Goal: Use online tool/utility: Utilize a website feature to perform a specific function

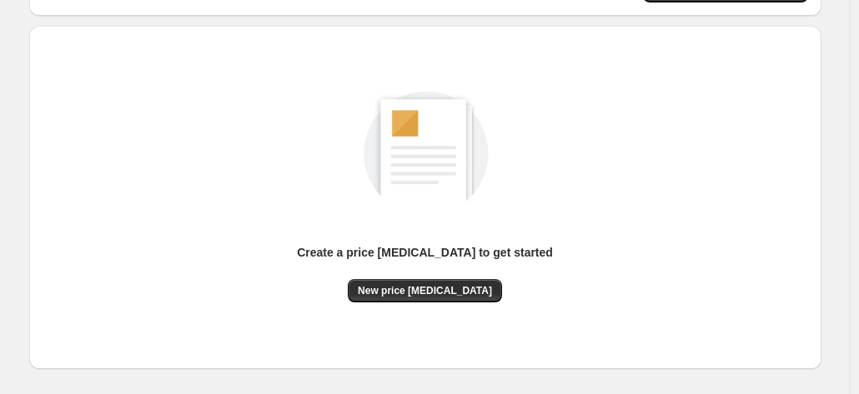
scroll to position [167, 0]
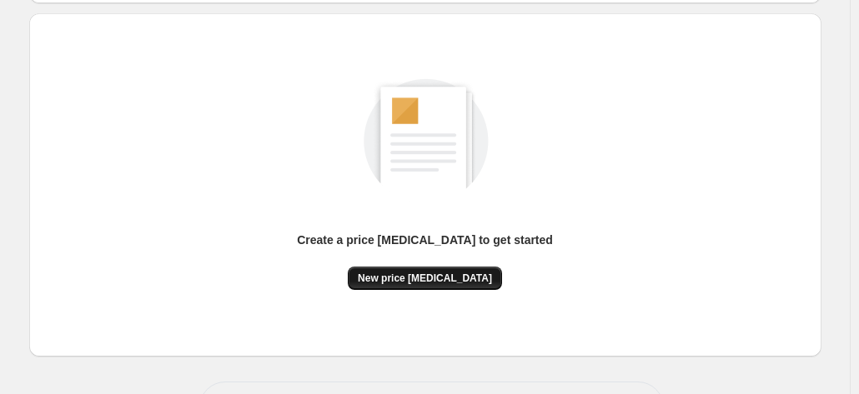
click at [450, 278] on span "New price [MEDICAL_DATA]" at bounding box center [425, 278] width 134 height 13
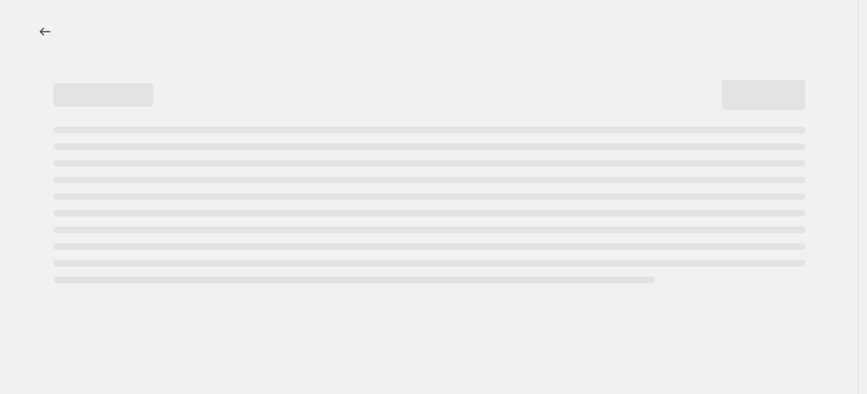
select select "percentage"
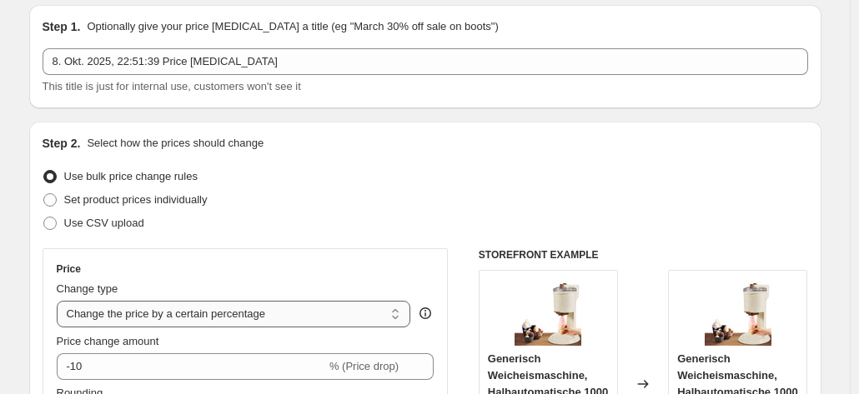
scroll to position [83, 0]
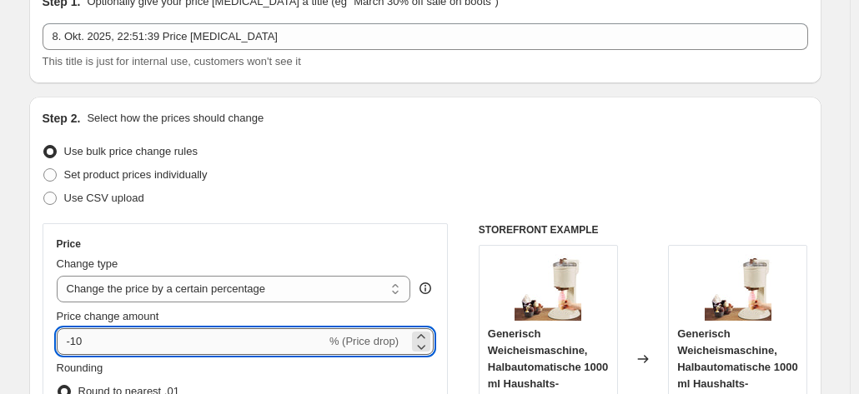
click at [154, 334] on input "-10" at bounding box center [191, 342] width 269 height 27
type input "-1"
type input "-30"
click at [414, 211] on div "Step 2. Select how the prices should change Use bulk price change rules Set pro…" at bounding box center [426, 389] width 766 height 559
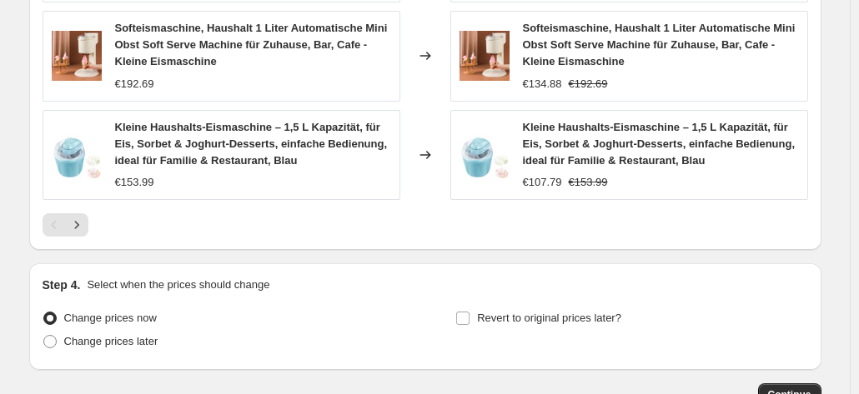
scroll to position [1362, 0]
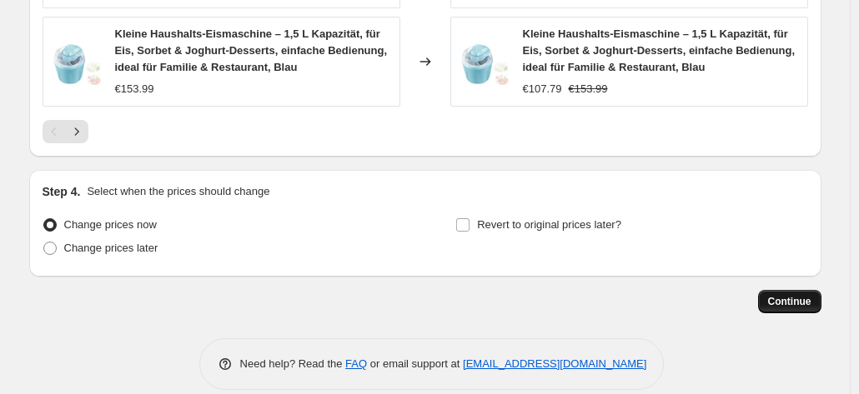
click at [791, 295] on span "Continue" at bounding box center [789, 301] width 43 height 13
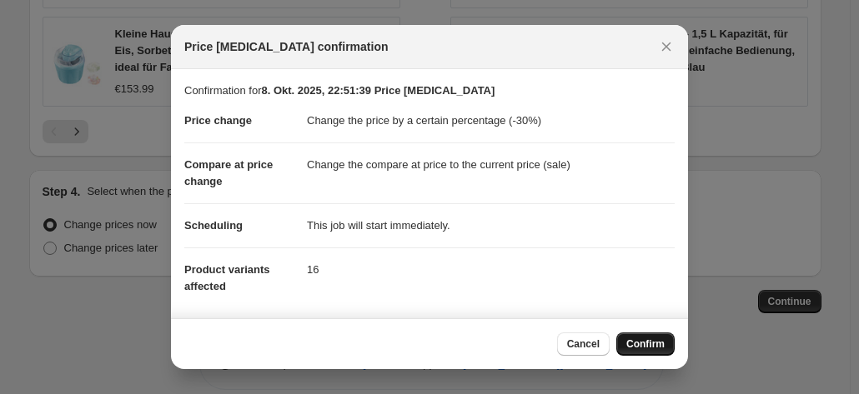
click at [656, 345] on span "Confirm" at bounding box center [645, 344] width 38 height 13
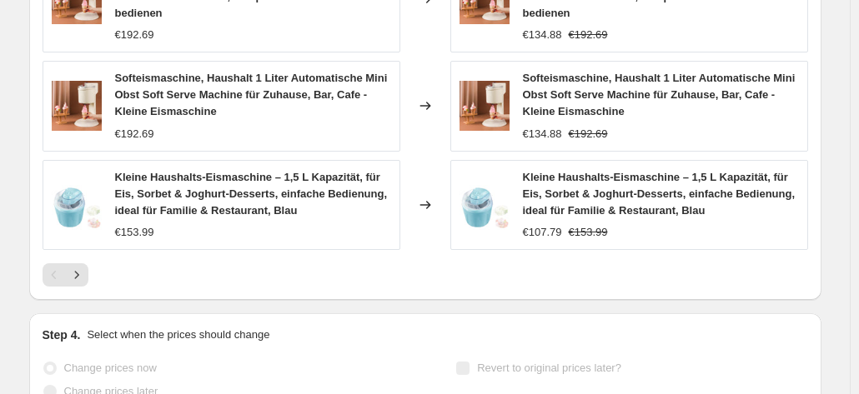
scroll to position [1405, 0]
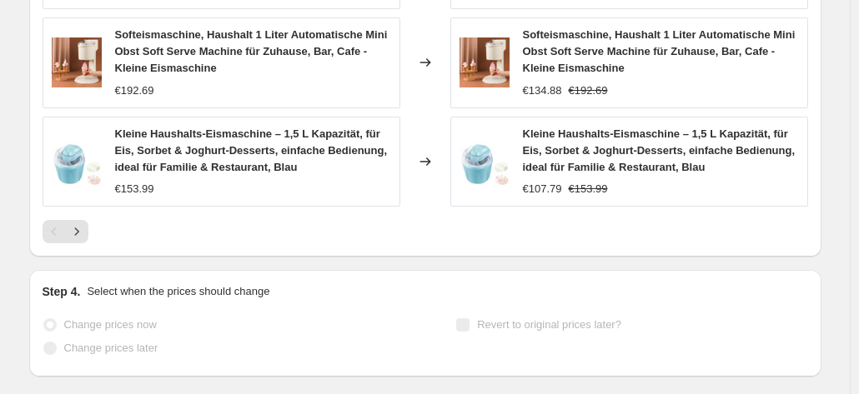
select select "percentage"
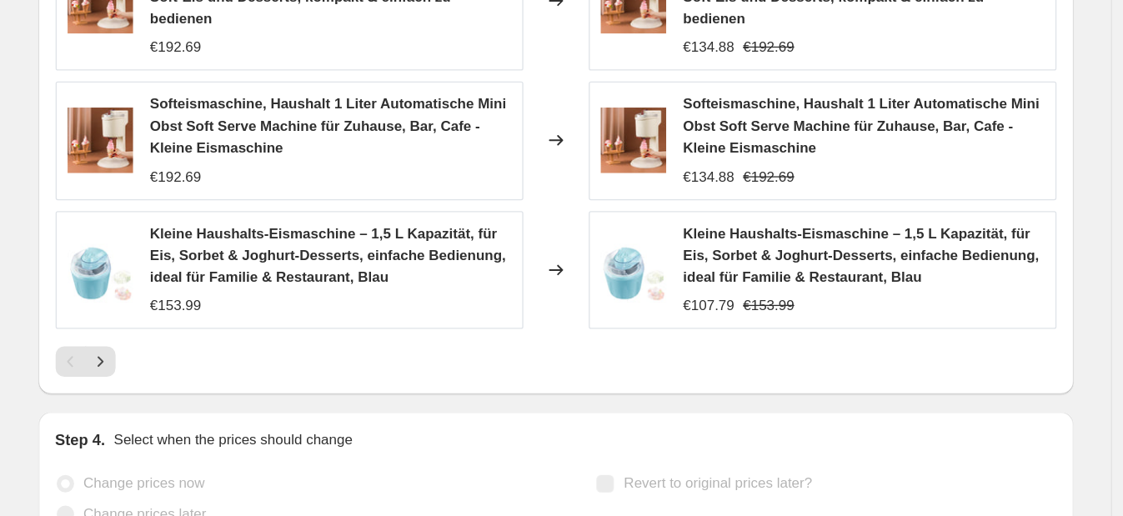
scroll to position [0, 0]
